Goal: Task Accomplishment & Management: Manage account settings

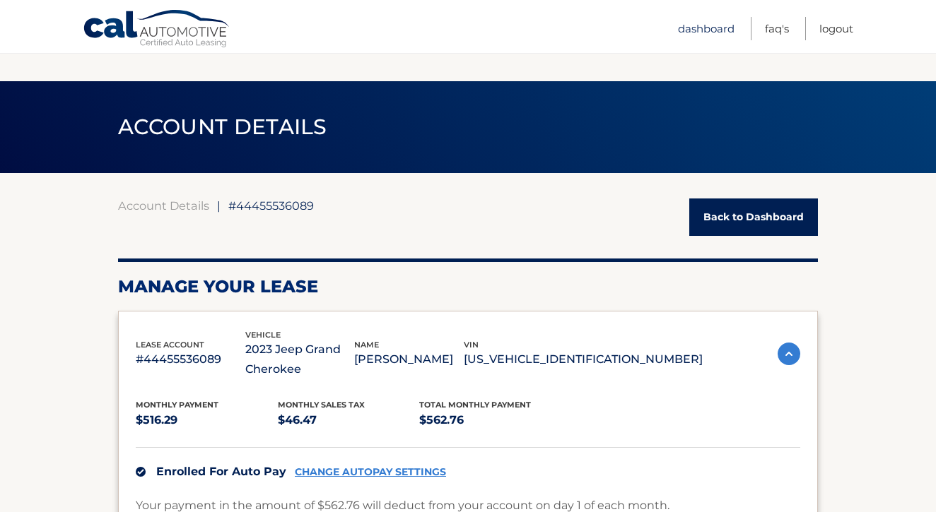
scroll to position [748, 0]
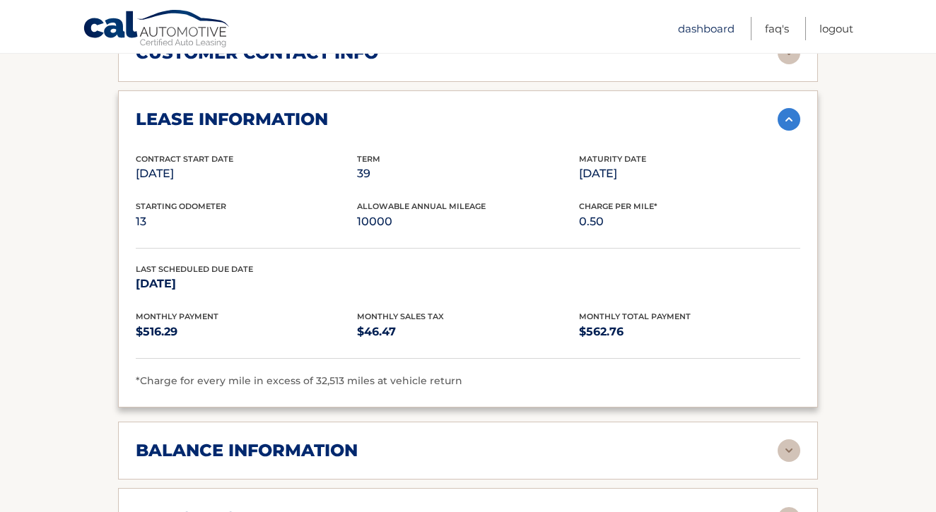
click at [712, 30] on link "Dashboard" at bounding box center [706, 28] width 57 height 23
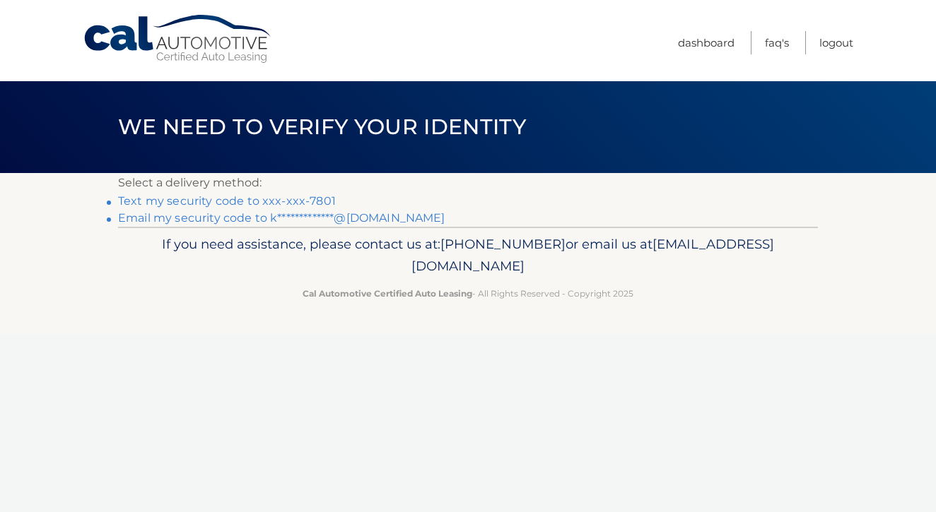
click at [377, 213] on link "**********" at bounding box center [281, 217] width 327 height 13
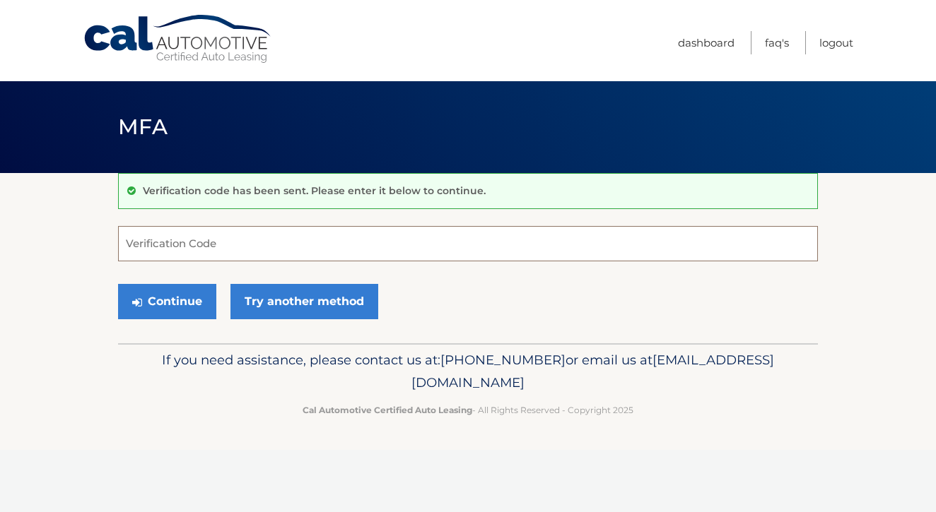
click at [465, 237] on input "Verification Code" at bounding box center [468, 243] width 700 height 35
paste input "372937"
type input "372937"
click at [180, 298] on button "Continue" at bounding box center [167, 301] width 98 height 35
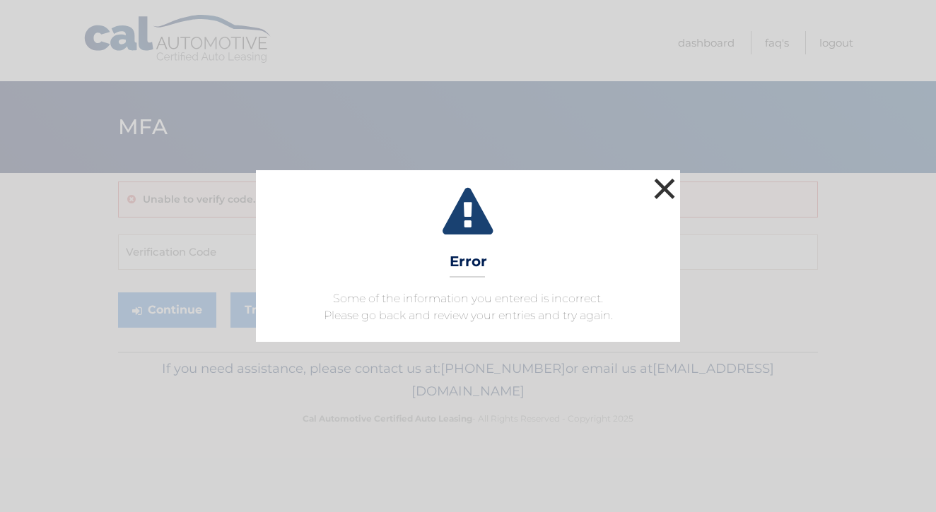
click at [674, 184] on button "×" at bounding box center [664, 189] width 28 height 28
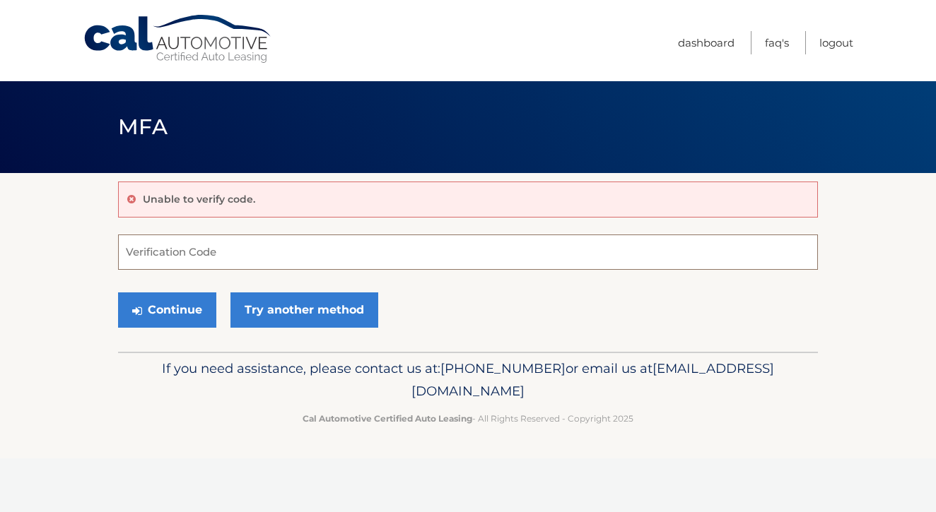
click at [336, 247] on input "Verification Code" at bounding box center [468, 252] width 700 height 35
paste input "372937"
type input "372937"
click at [181, 305] on button "Continue" at bounding box center [167, 310] width 98 height 35
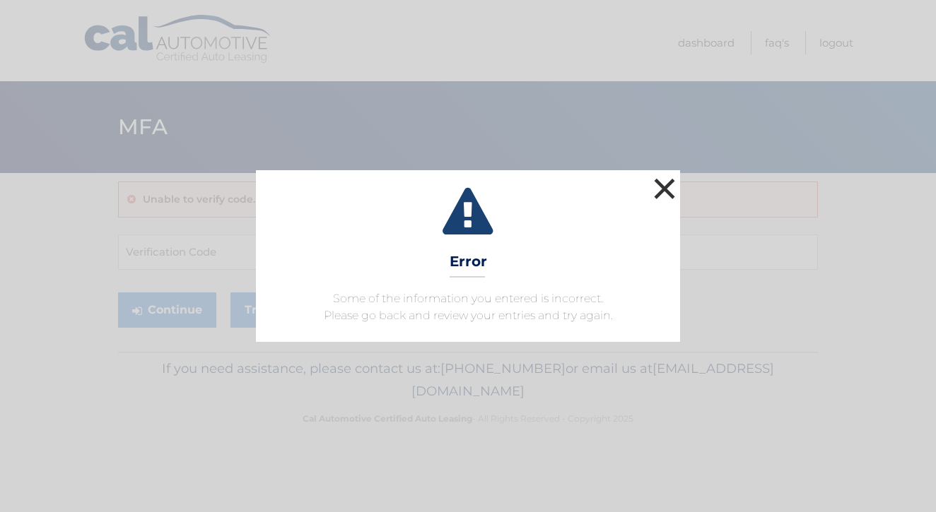
click at [665, 184] on button "×" at bounding box center [664, 189] width 28 height 28
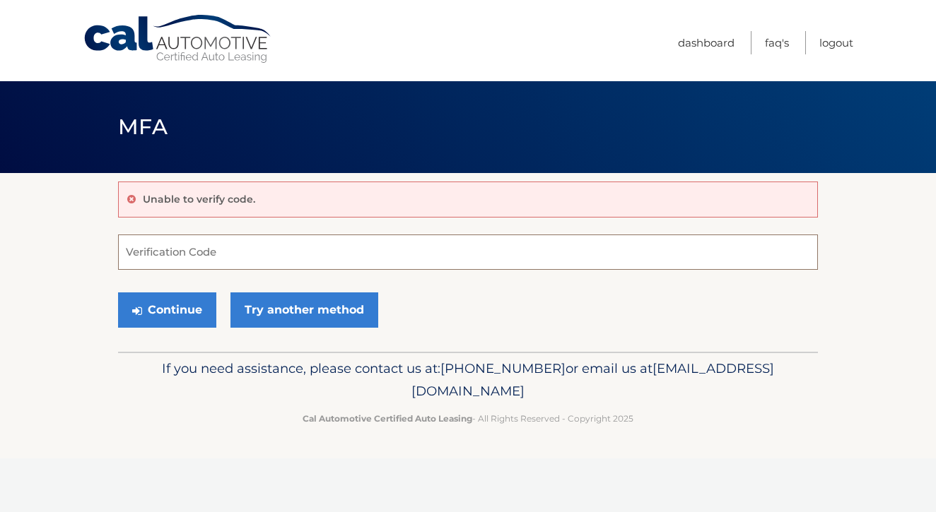
click at [276, 260] on input "Verification Code" at bounding box center [468, 252] width 700 height 35
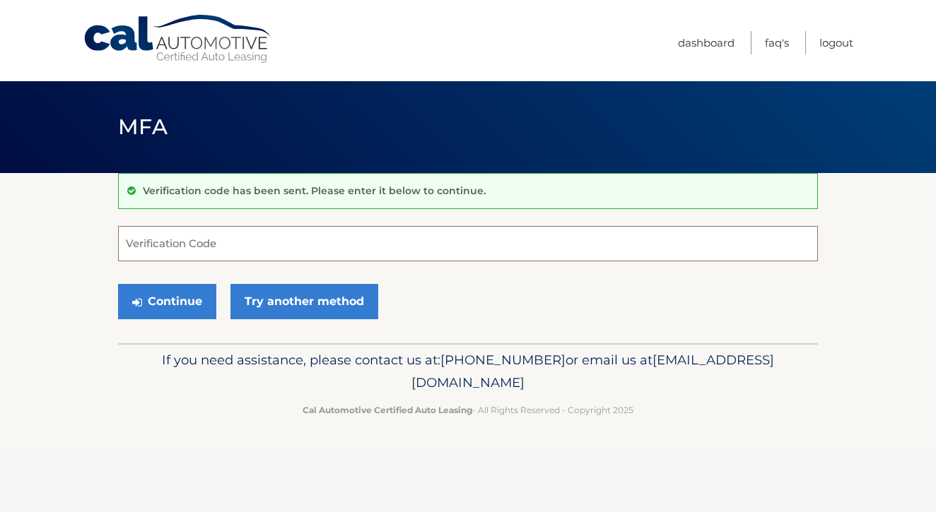
click at [288, 253] on input "Verification Code" at bounding box center [468, 243] width 700 height 35
paste input "372937"
type input "372937"
click at [182, 301] on button "Continue" at bounding box center [167, 301] width 98 height 35
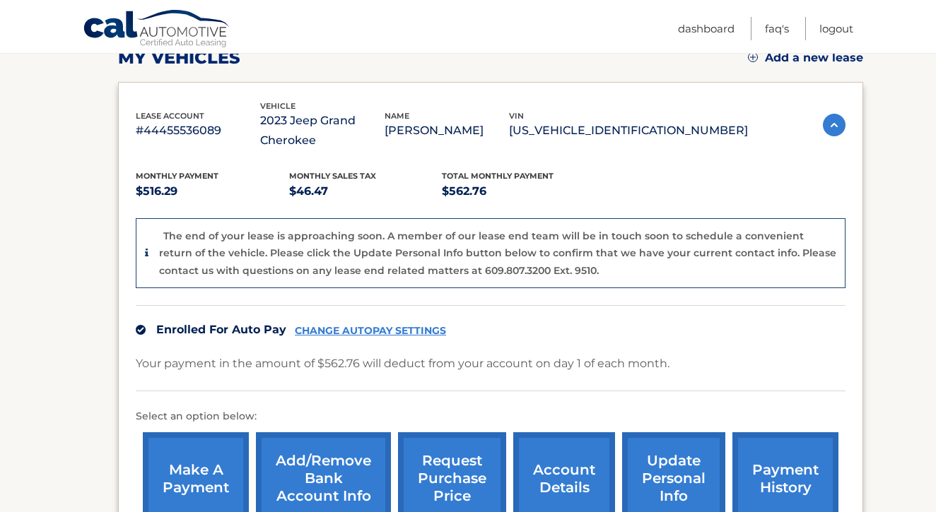
scroll to position [220, 0]
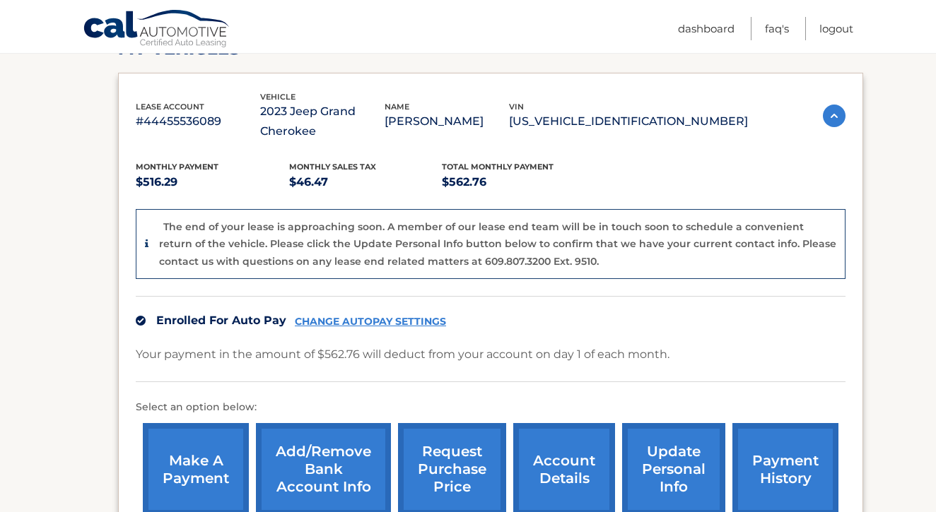
click at [388, 316] on link "CHANGE AUTOPAY SETTINGS" at bounding box center [370, 322] width 151 height 12
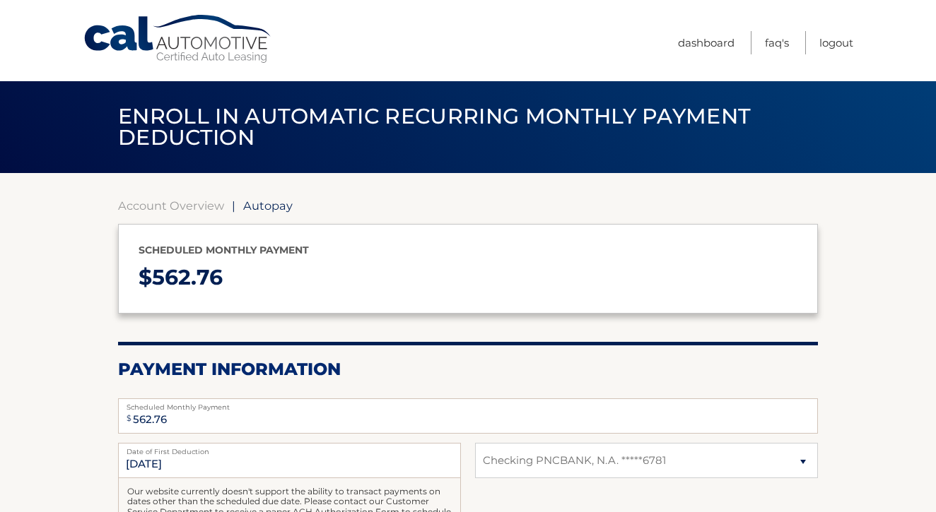
select select "ZGRmOWEyNmEtY2Q2ZC00NGIxLWJjZTItNjk1MTJjYjE5ZTgx"
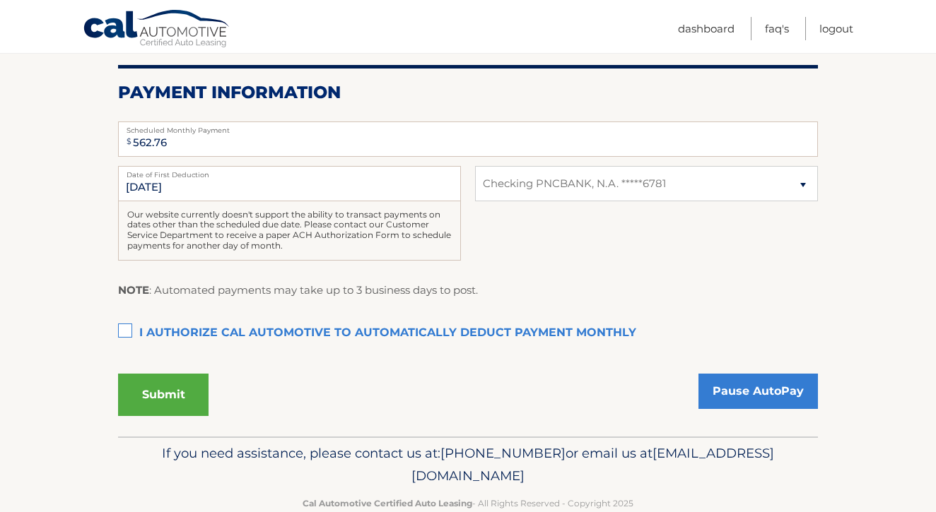
scroll to position [302, 0]
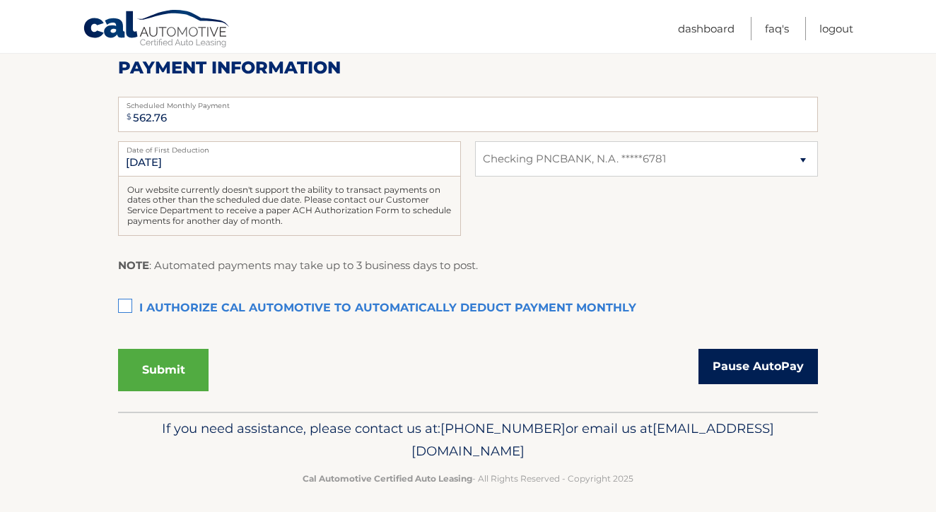
click at [778, 365] on link "Pause AutoPay" at bounding box center [757, 366] width 119 height 35
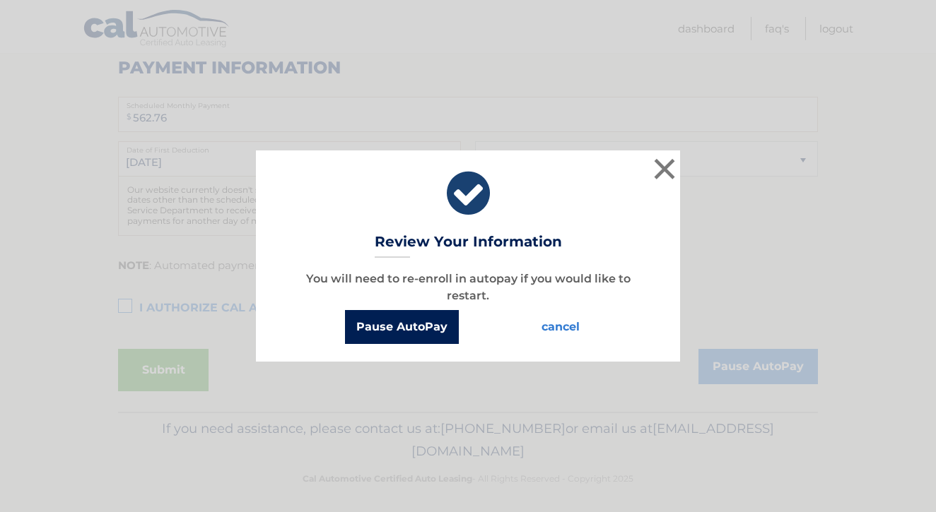
click at [420, 328] on button "Pause AutoPay" at bounding box center [402, 327] width 114 height 34
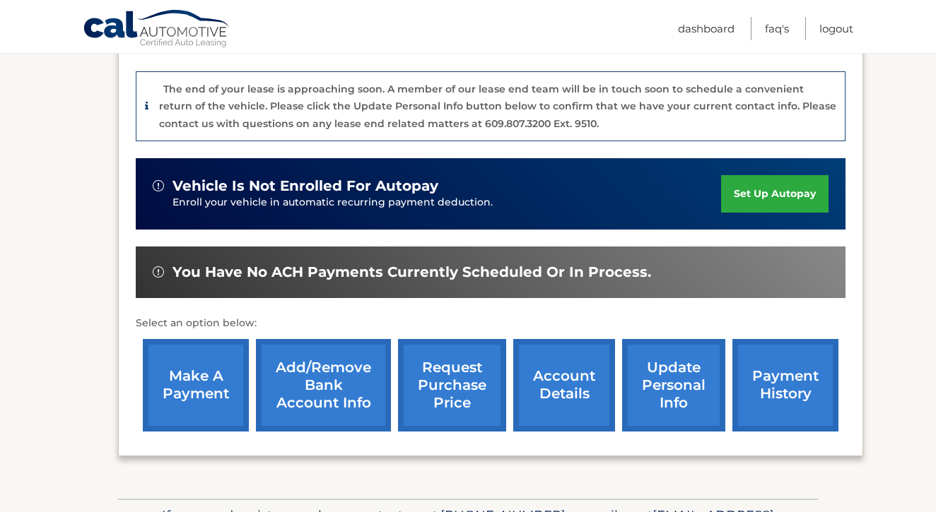
scroll to position [375, 0]
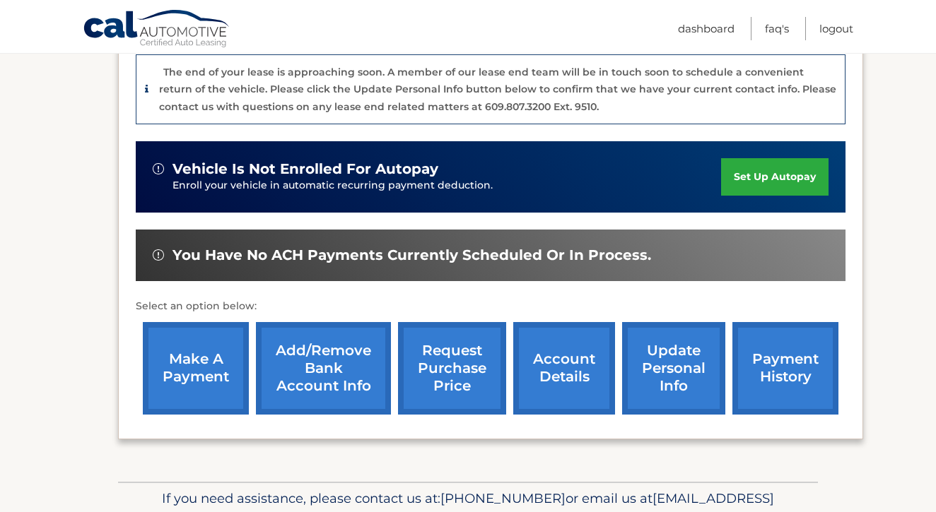
click at [678, 353] on link "update personal info" at bounding box center [673, 368] width 103 height 93
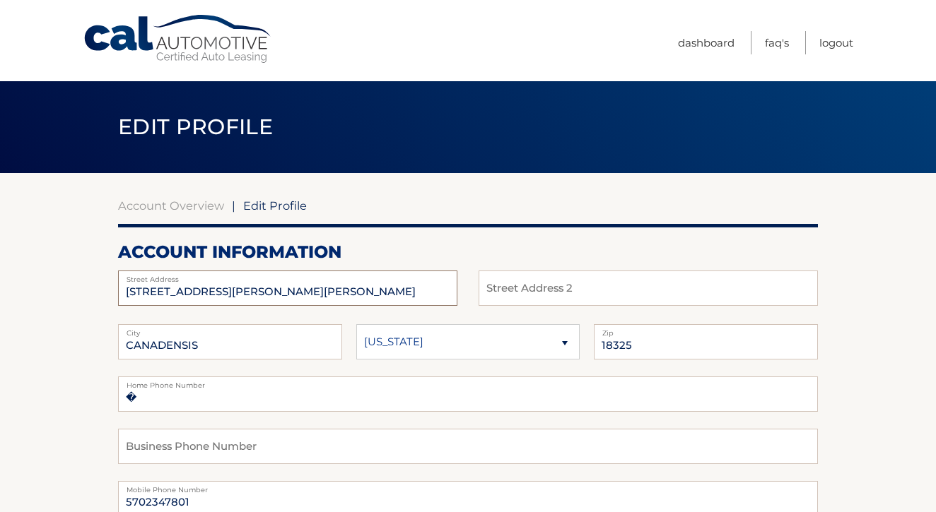
click at [411, 288] on input "351 LOWER SEESE HILL RD" at bounding box center [287, 288] width 339 height 35
type input "4620 Buck Valley Cir"
type input "East Stroudsburg"
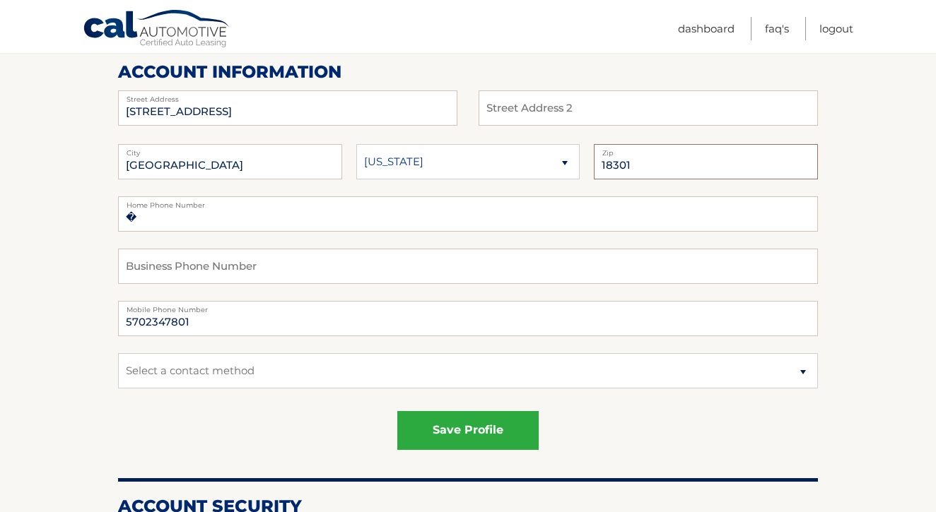
scroll to position [186, 0]
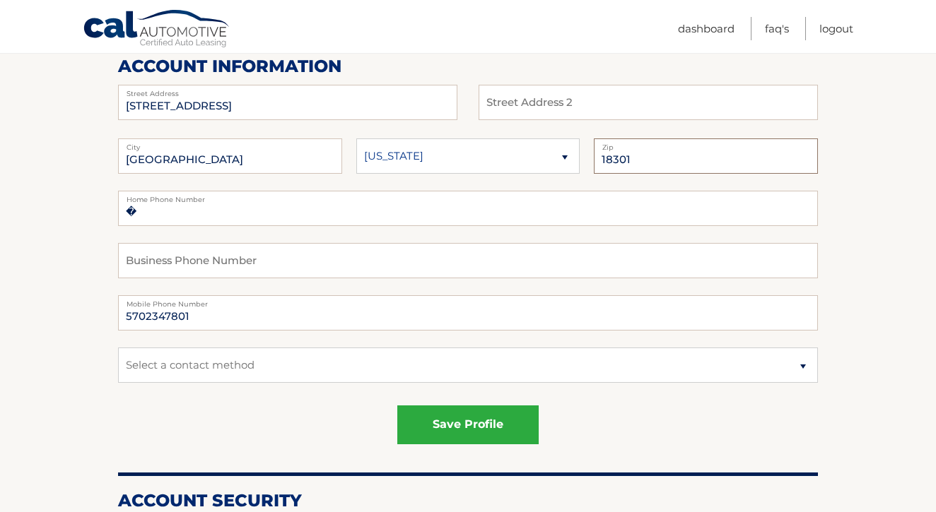
type input "18301"
click at [419, 371] on select "Select a contact method Mobile Home" at bounding box center [468, 365] width 700 height 35
select select "1"
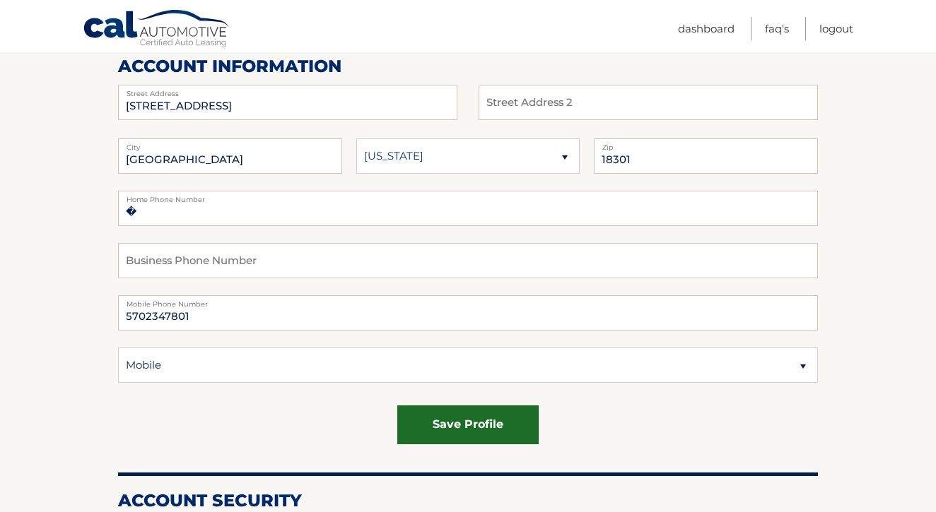
click at [488, 422] on button "save profile" at bounding box center [467, 425] width 141 height 39
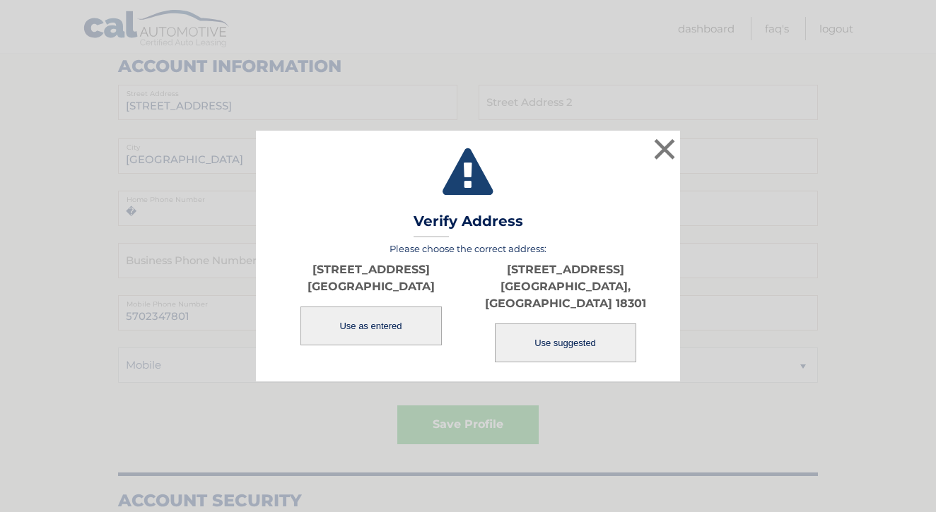
click at [594, 348] on button "Use suggested" at bounding box center [565, 343] width 141 height 39
type input "4620 BUCK VALLEY CIR"
type input "EAST STROUDSBURG"
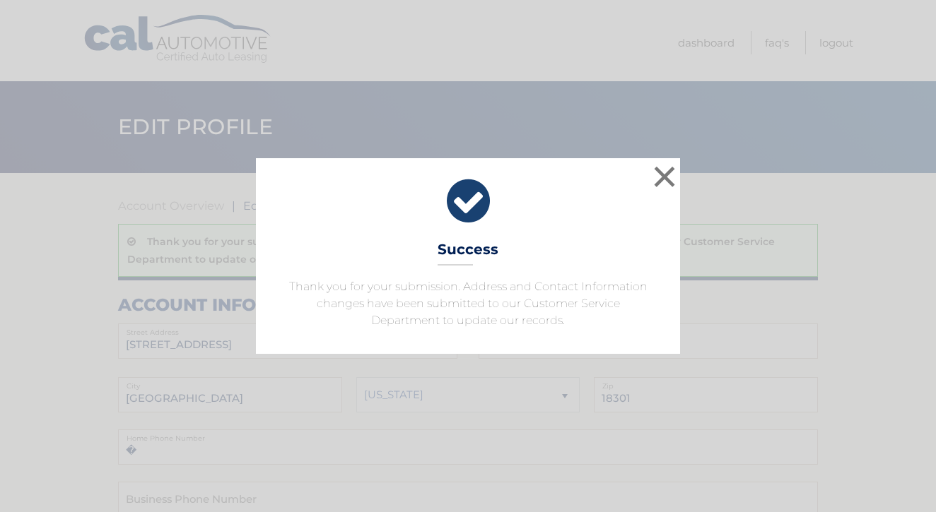
click at [798, 339] on div "× Success Thank you for your submission. Address and Contact Information change…" at bounding box center [468, 255] width 924 height 195
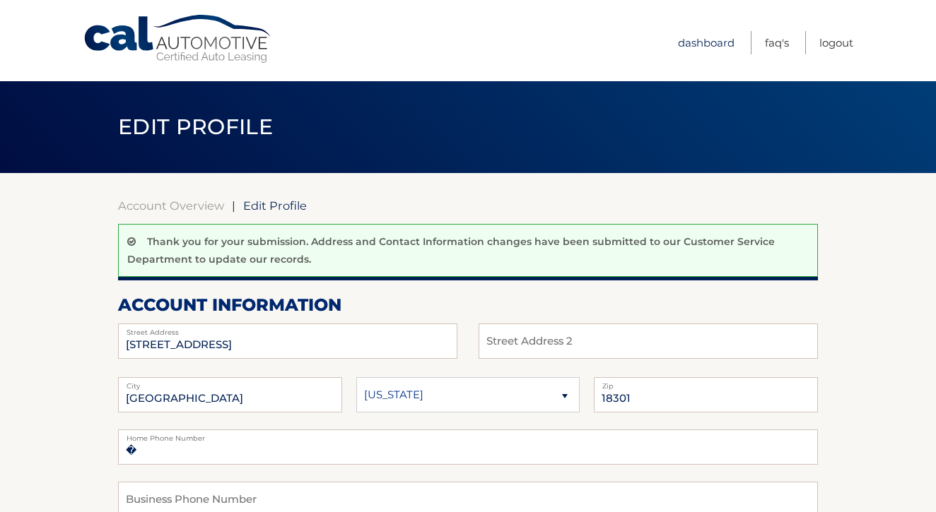
click at [710, 40] on link "Dashboard" at bounding box center [706, 42] width 57 height 23
